Goal: Ask a question: Seek information or help from site administrators or community

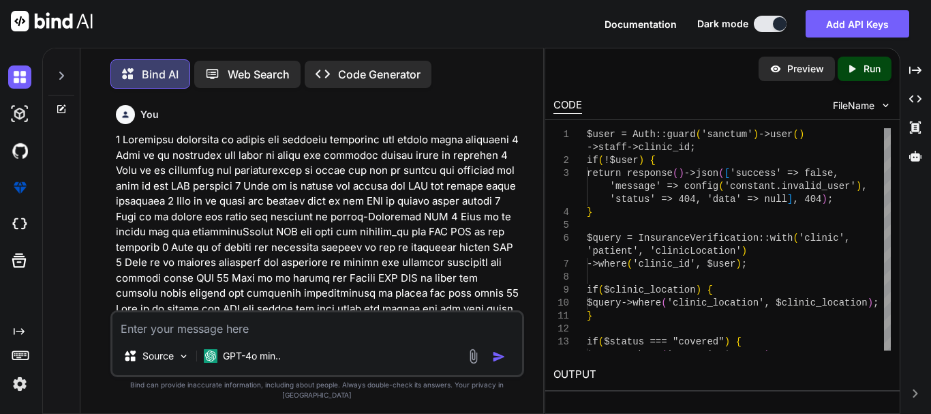
scroll to position [8846, 0]
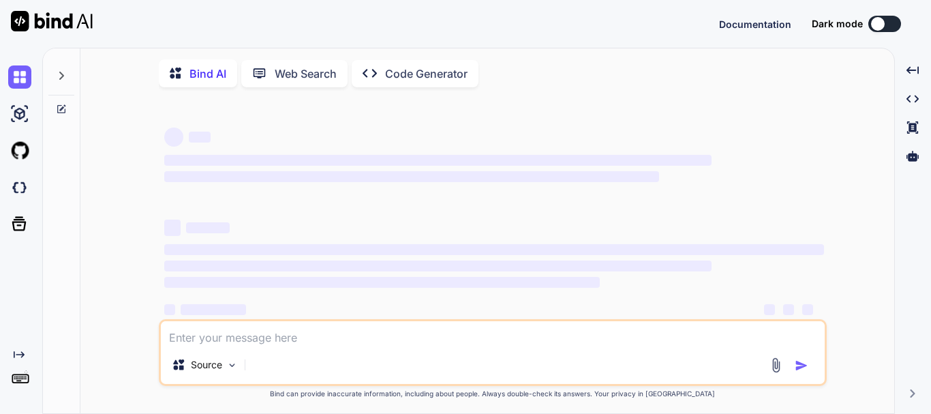
click at [422, 174] on span "‌" at bounding box center [411, 177] width 495 height 14
type textarea "x"
click at [217, 333] on textarea at bounding box center [493, 333] width 664 height 25
click at [224, 335] on textarea at bounding box center [493, 333] width 664 height 25
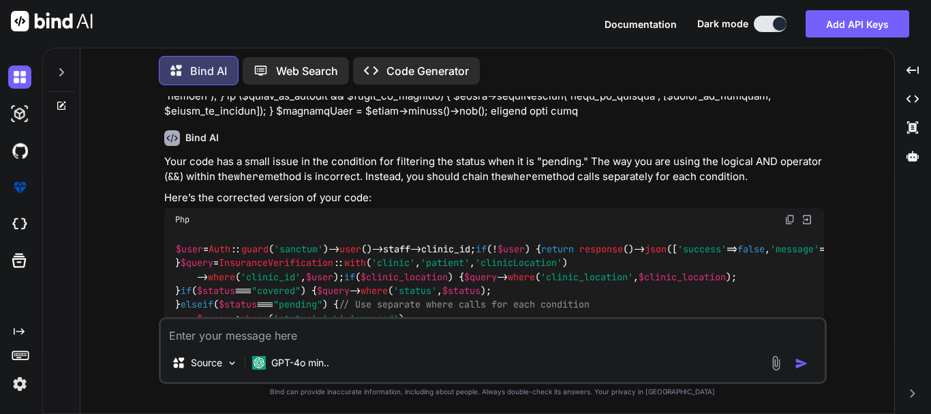
scroll to position [3779, 0]
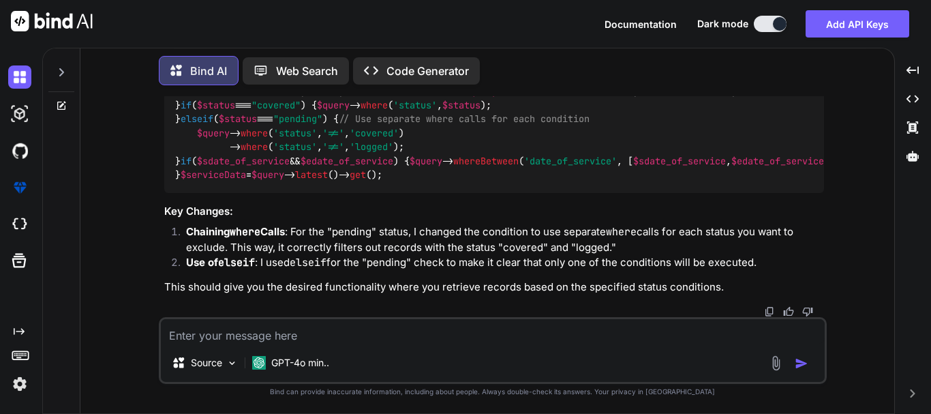
click at [241, 340] on textarea at bounding box center [493, 331] width 664 height 25
paste textarea "public function updateOrderStatus(Request $request) { try { $ord_status_data = …"
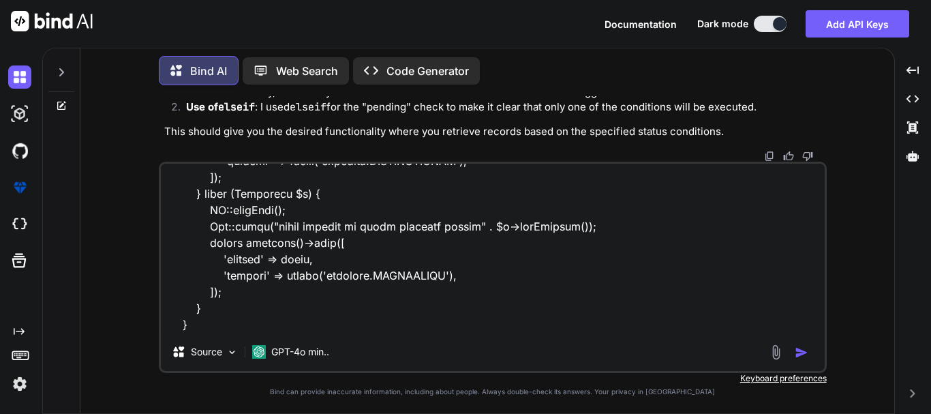
scroll to position [690, 0]
click at [222, 329] on textarea at bounding box center [493, 248] width 664 height 169
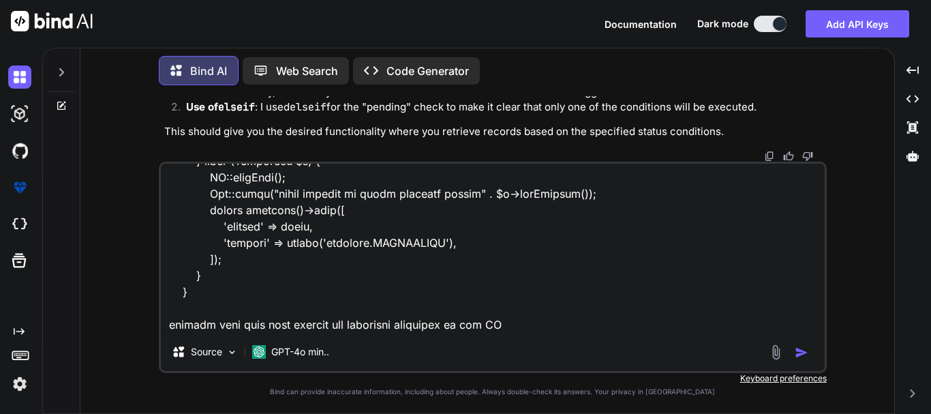
type textarea "public function updateOrderStatus(Request $request) { try { $ord_status_data = …"
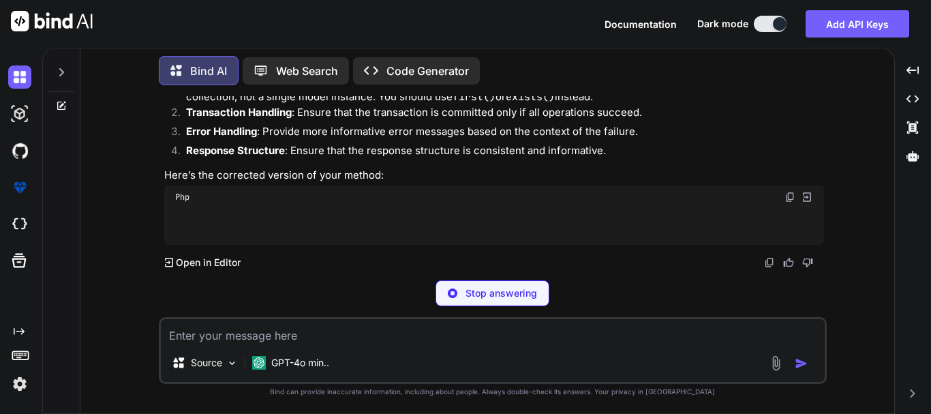
scroll to position [4742, 0]
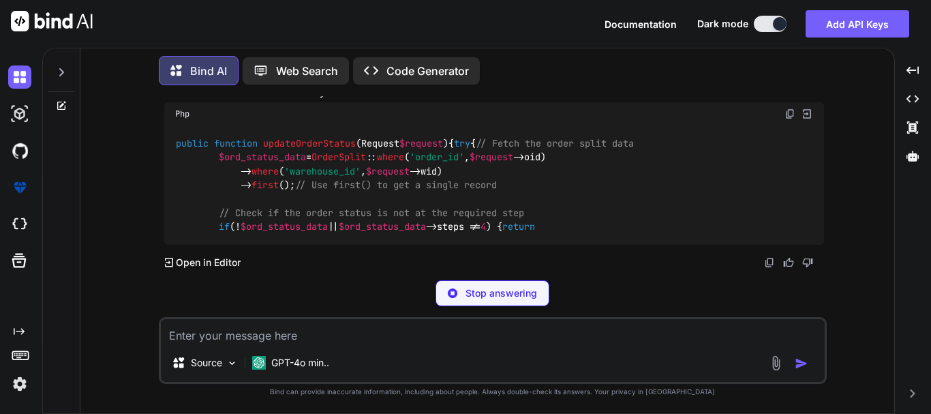
drag, startPoint x: 187, startPoint y: 138, endPoint x: 250, endPoint y: 138, distance: 62.7
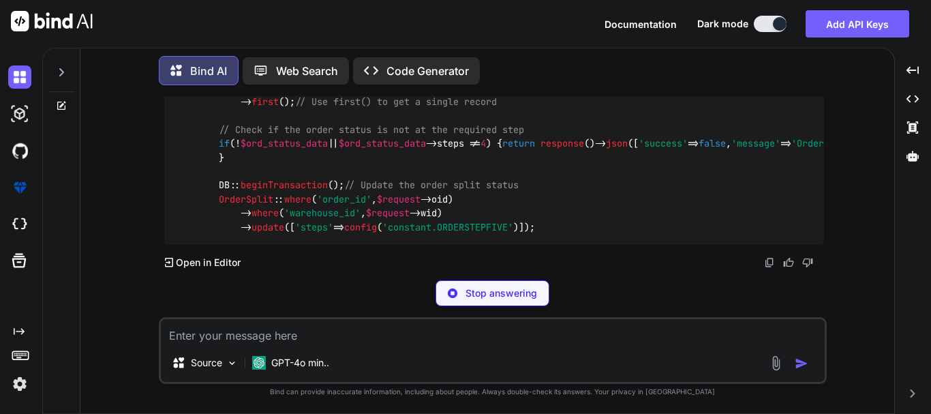
drag, startPoint x: 190, startPoint y: 173, endPoint x: 271, endPoint y: 180, distance: 82.1
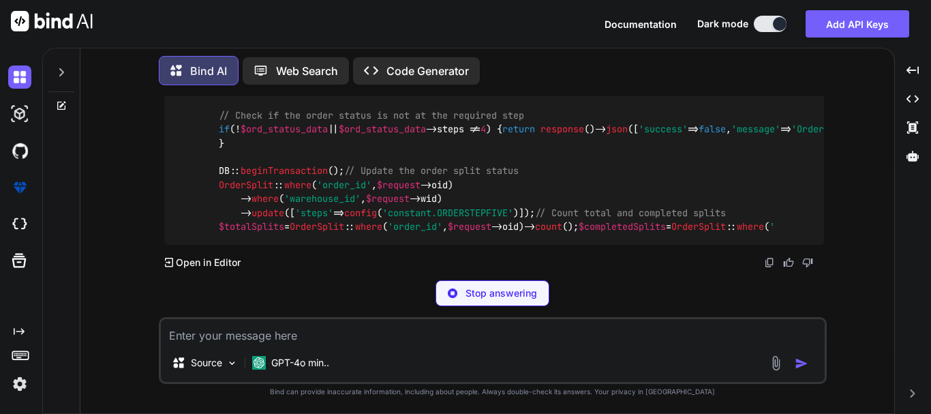
drag, startPoint x: 185, startPoint y: 196, endPoint x: 239, endPoint y: 190, distance: 54.3
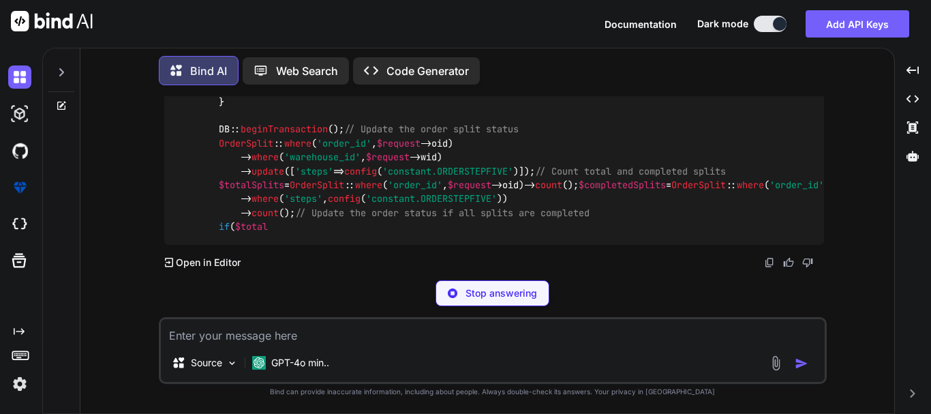
drag, startPoint x: 179, startPoint y: 207, endPoint x: 278, endPoint y: 212, distance: 99.0
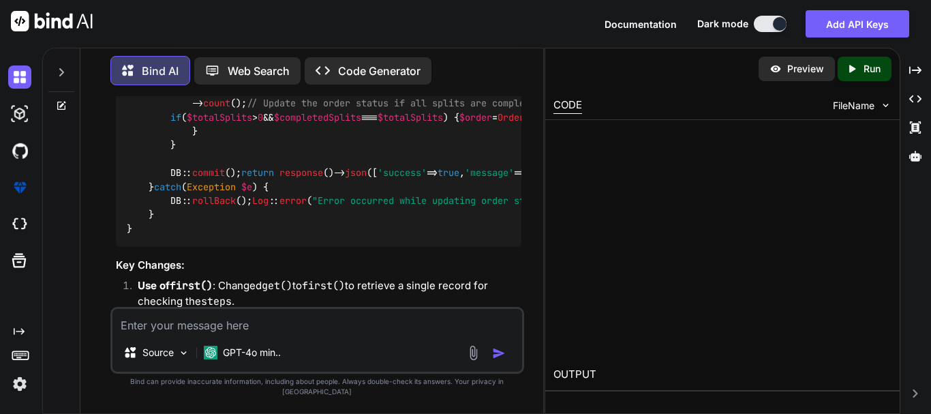
scroll to position [5919, 0]
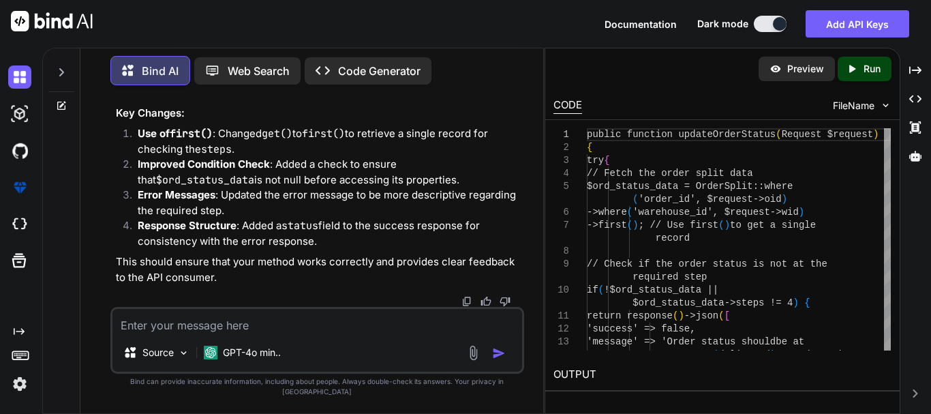
drag, startPoint x: 273, startPoint y: 166, endPoint x: 462, endPoint y: 167, distance: 188.9
drag, startPoint x: 465, startPoint y: 165, endPoint x: 271, endPoint y: 163, distance: 193.7
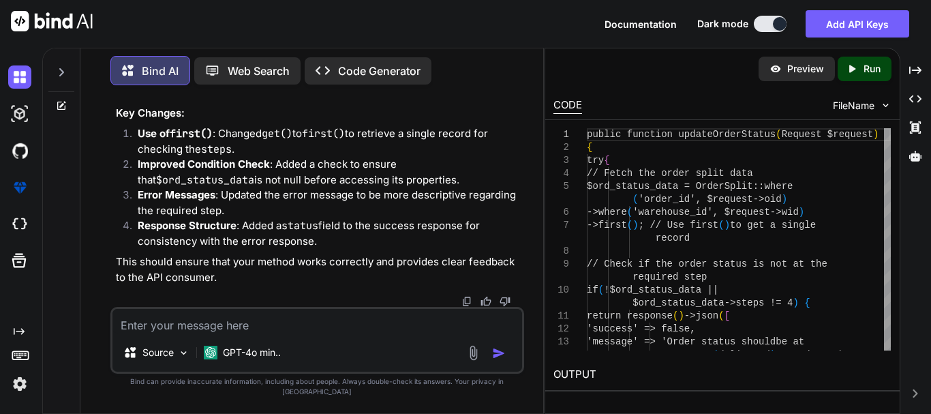
drag, startPoint x: 271, startPoint y: 168, endPoint x: 480, endPoint y: 166, distance: 208.7
click at [314, 329] on textarea at bounding box center [318, 321] width 410 height 25
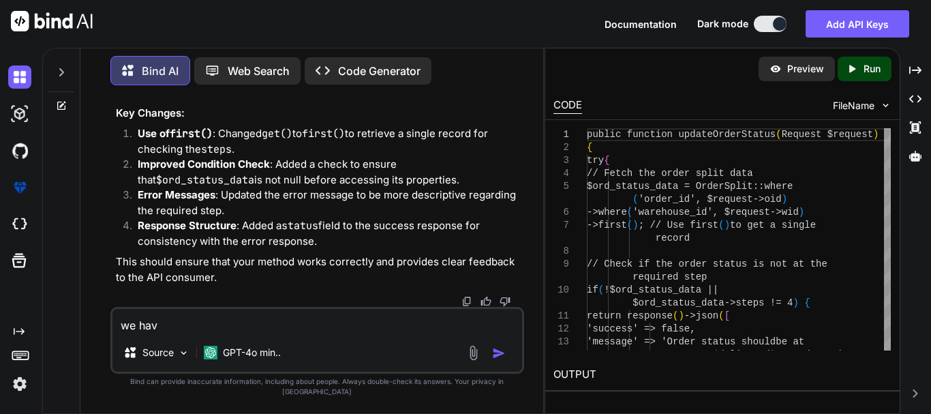
type textarea "we have"
copy span "OrderSplit"
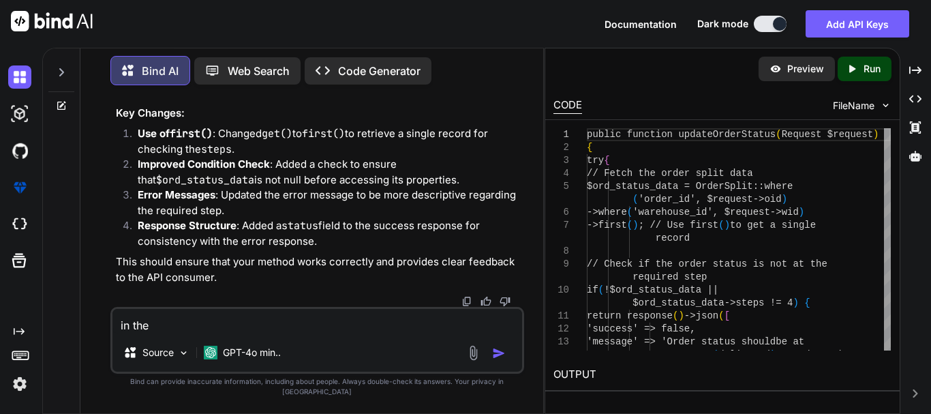
click at [198, 333] on textarea "in the" at bounding box center [318, 321] width 410 height 25
paste textarea "OrderSplit"
copy span "order_id"
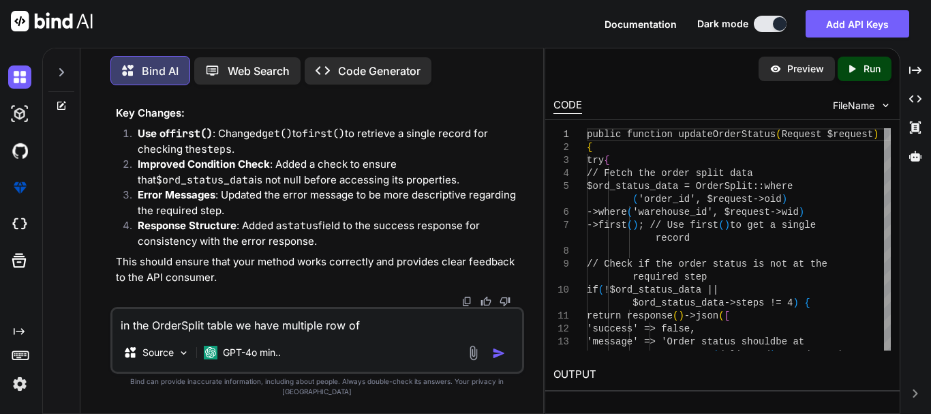
click at [388, 333] on textarea "in the OrderSplit table we have multiple row of" at bounding box center [318, 321] width 410 height 25
paste textarea "order_id"
copy span "warehouse_id"
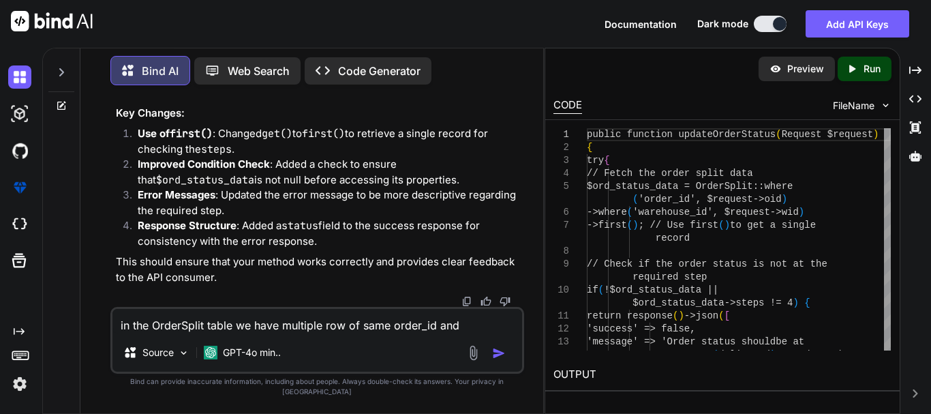
click at [477, 328] on textarea "in the OrderSplit table we have multiple row of same order_id and" at bounding box center [318, 321] width 410 height 25
paste textarea "warehouse_id"
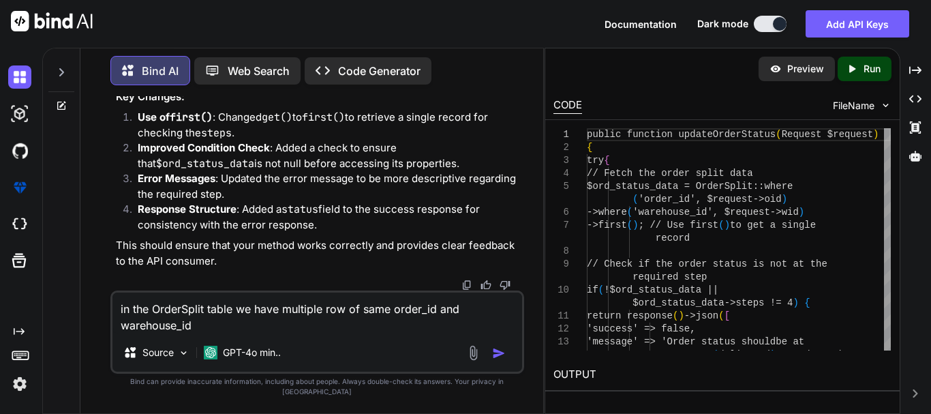
type textarea "in the OrderSplit table we have multiple row of same order_id and warehouse_id"
click at [228, 333] on textarea "in the OrderSplit table we have multiple row of same order_id and warehouse_id" at bounding box center [318, 313] width 410 height 41
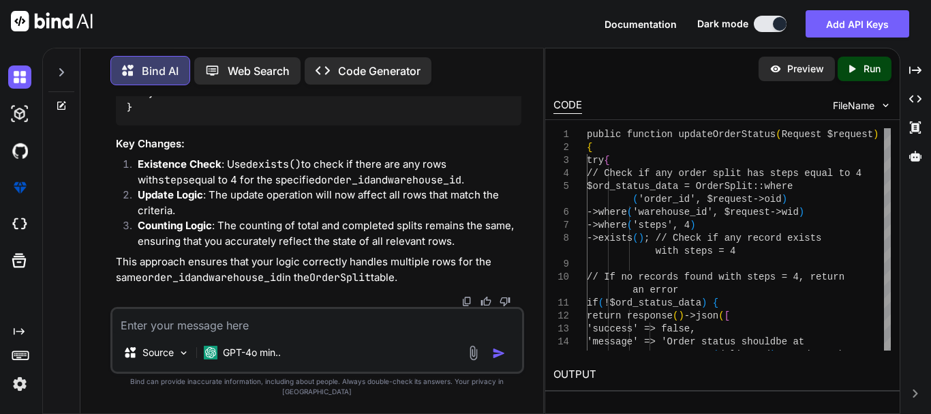
scroll to position [7281, 0]
drag, startPoint x: 349, startPoint y: 227, endPoint x: 361, endPoint y: 235, distance: 14.4
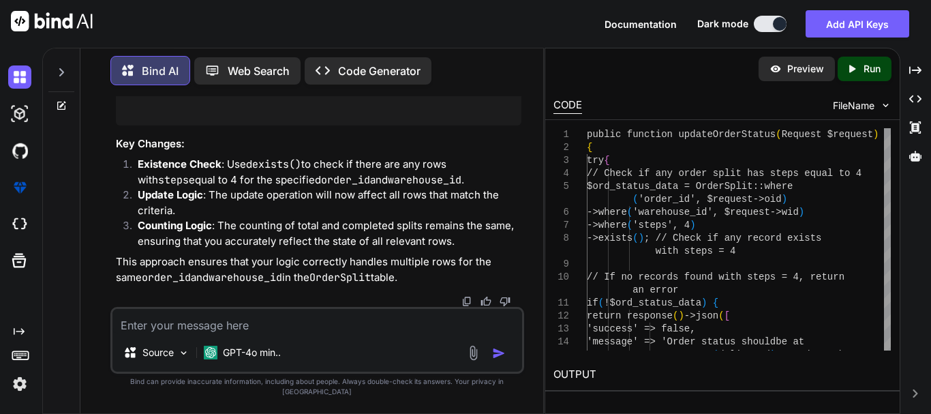
drag, startPoint x: 274, startPoint y: 226, endPoint x: 507, endPoint y: 230, distance: 232.6
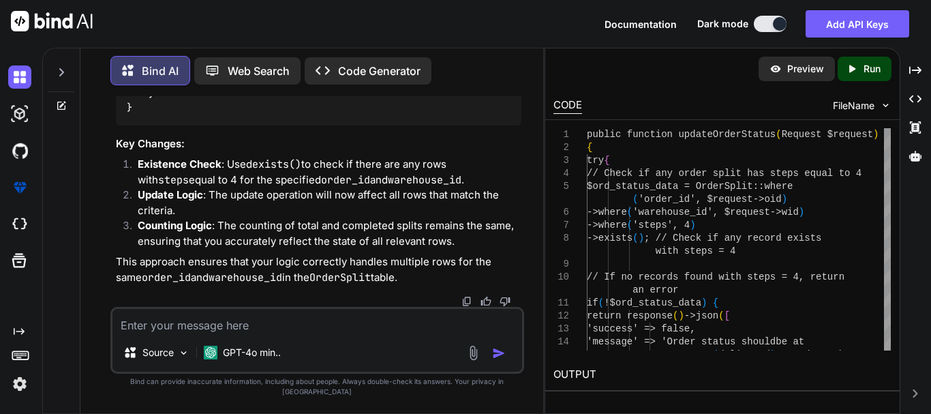
drag, startPoint x: 299, startPoint y: 234, endPoint x: 438, endPoint y: 247, distance: 140.4
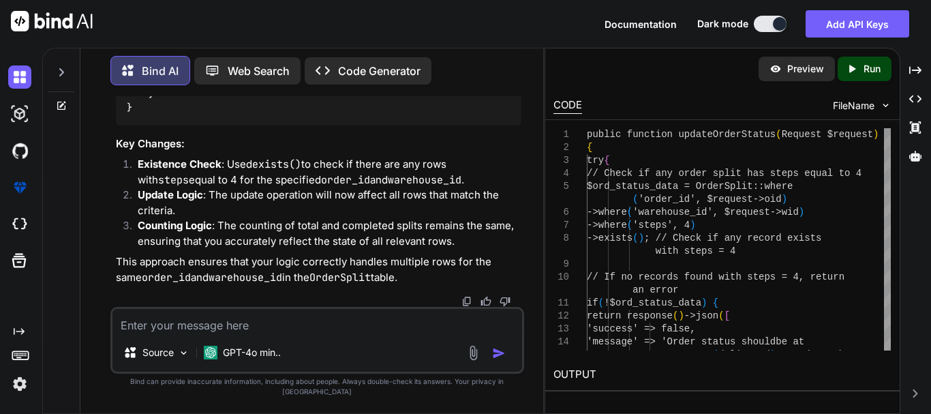
scroll to position [7417, 0]
drag, startPoint x: 246, startPoint y: 230, endPoint x: 256, endPoint y: 199, distance: 32.8
drag, startPoint x: 265, startPoint y: 215, endPoint x: 192, endPoint y: 142, distance: 103.7
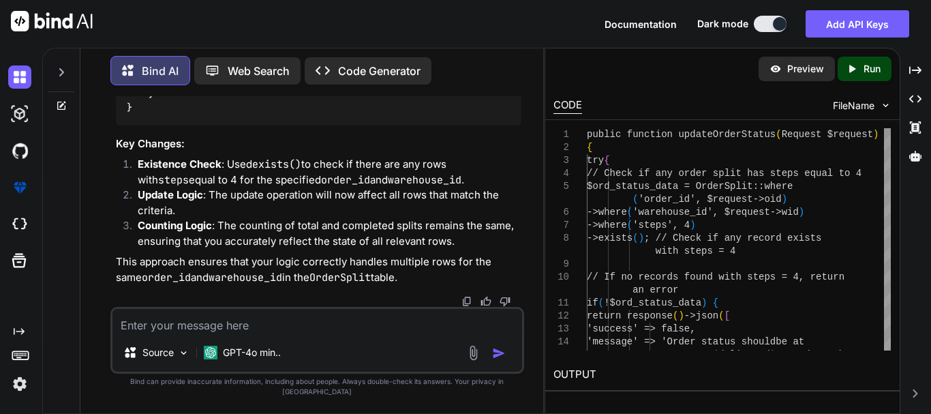
drag, startPoint x: 188, startPoint y: 131, endPoint x: 263, endPoint y: 212, distance: 111.0
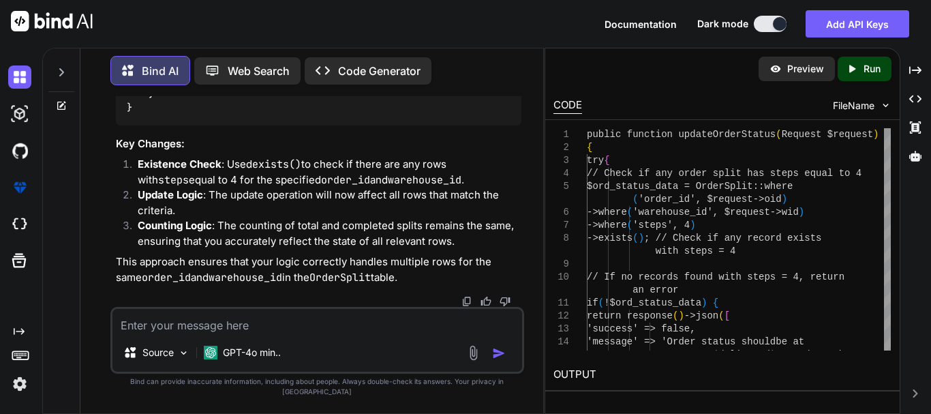
scroll to position [7281, 0]
